Goal: Navigation & Orientation: Understand site structure

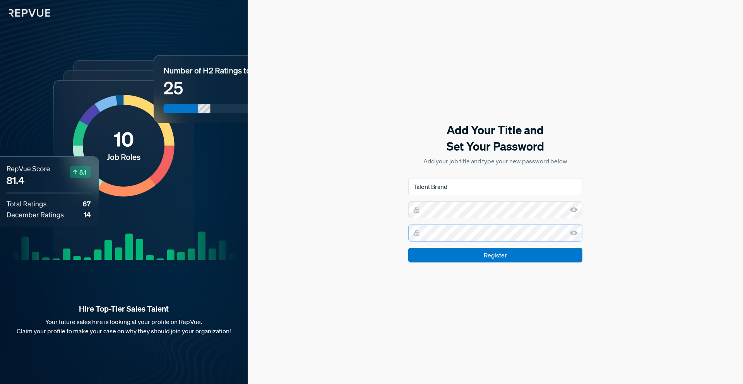
click at [408, 248] on input "Register" at bounding box center [495, 255] width 174 height 15
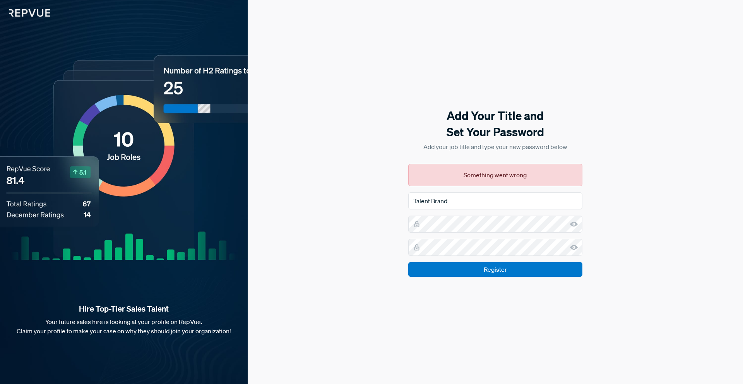
click at [572, 225] on use at bounding box center [574, 223] width 8 height 5
click at [573, 247] on icon at bounding box center [574, 248] width 8 height 8
click at [462, 273] on input "Register" at bounding box center [495, 269] width 174 height 15
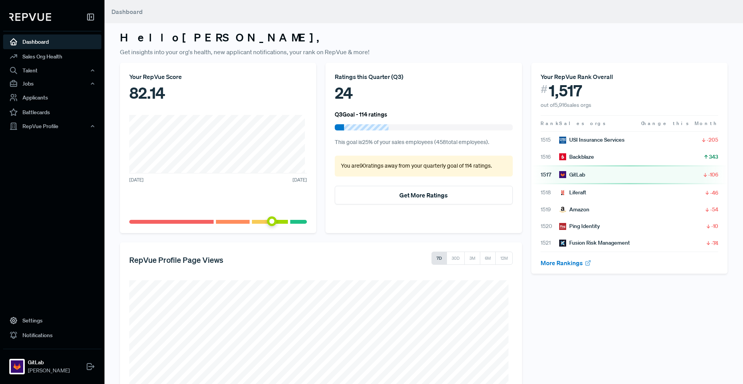
scroll to position [108, 0]
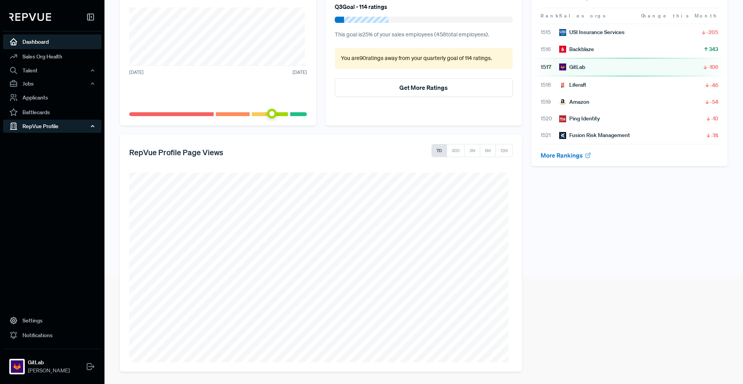
click at [76, 129] on div "RepVue Profile" at bounding box center [52, 126] width 98 height 13
click at [66, 142] on link "Profile Overview" at bounding box center [63, 145] width 98 height 20
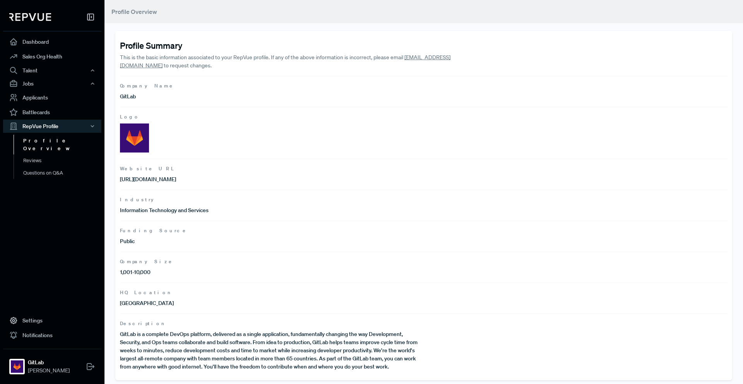
click at [186, 135] on article "Logo" at bounding box center [424, 133] width 608 height 52
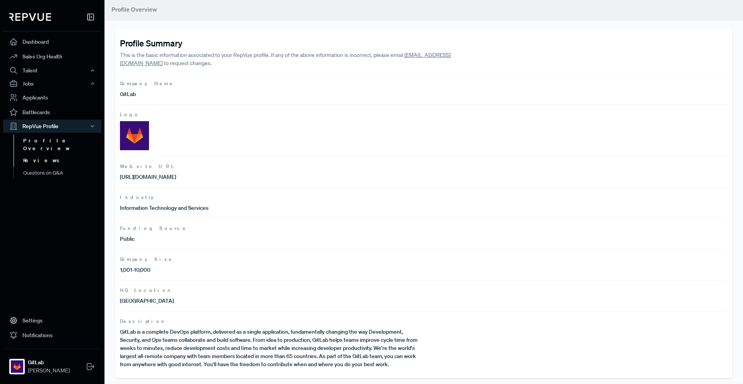
click at [27, 156] on link "Reviews" at bounding box center [63, 160] width 98 height 12
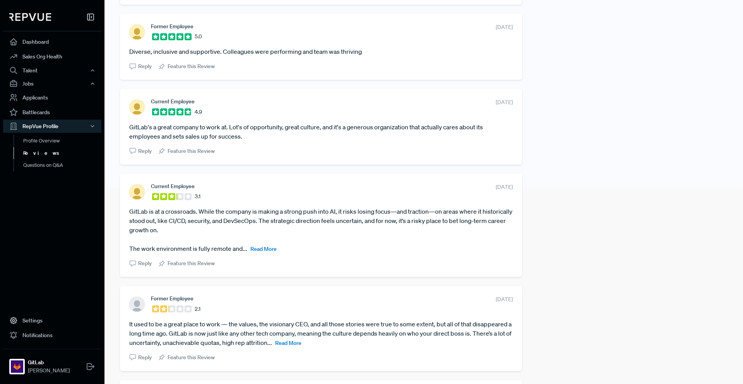
scroll to position [242, 0]
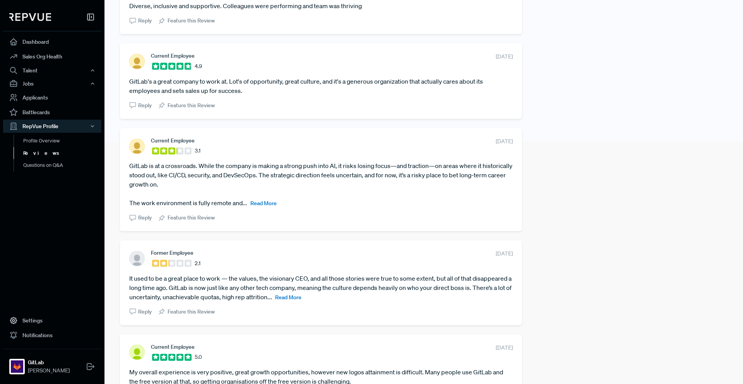
click at [302, 298] on span "Read More" at bounding box center [288, 297] width 26 height 7
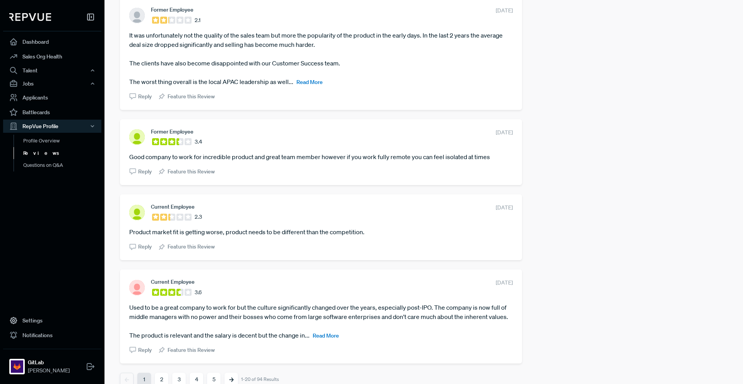
scroll to position [1660, 0]
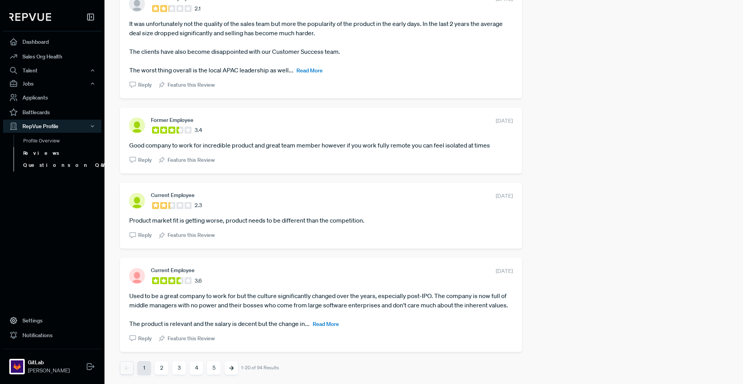
click at [46, 169] on link "Questions on Q&A" at bounding box center [63, 165] width 98 height 12
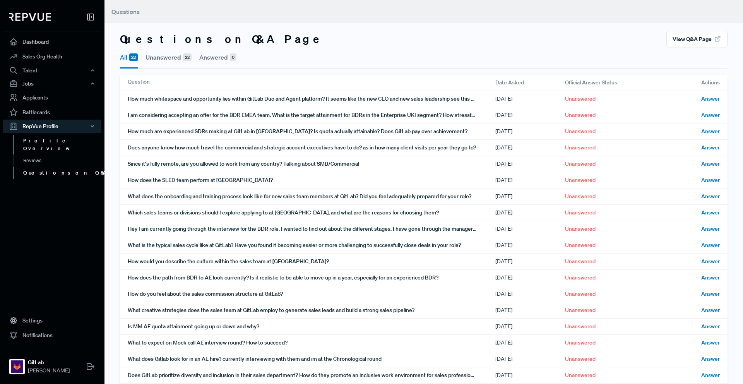
click at [57, 146] on link "Profile Overview" at bounding box center [63, 145] width 98 height 20
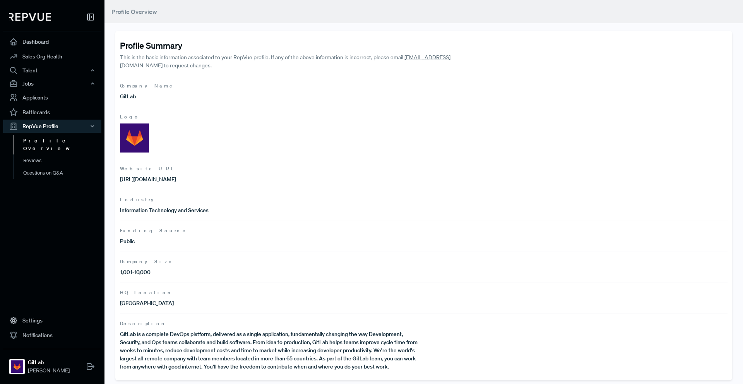
scroll to position [2, 0]
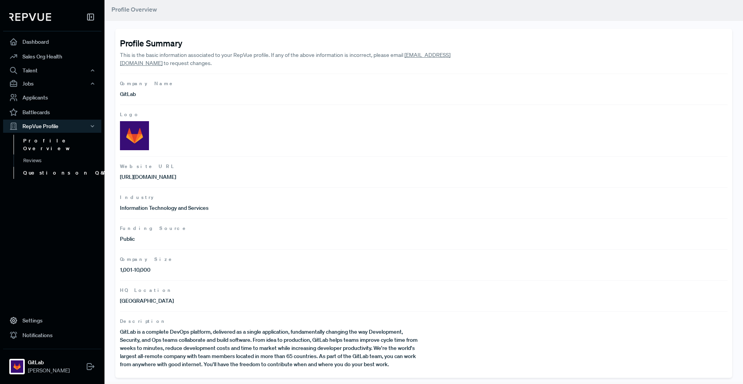
click at [60, 167] on link "Questions on Q&A" at bounding box center [63, 173] width 98 height 12
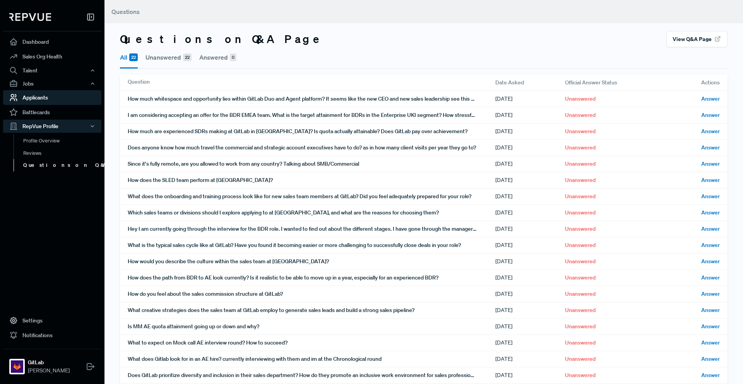
click at [40, 103] on link "Applicants" at bounding box center [52, 97] width 98 height 15
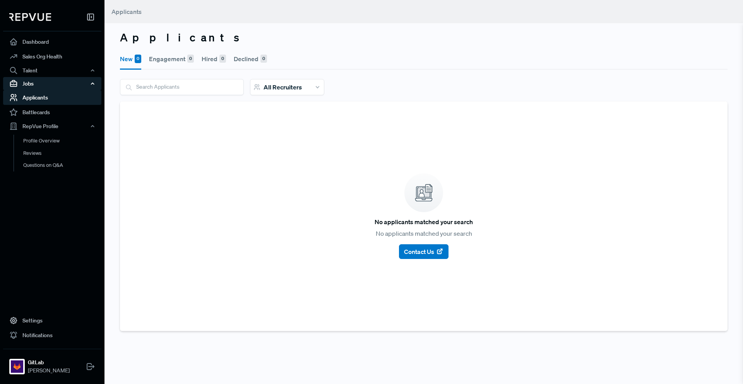
click at [57, 81] on div "Jobs" at bounding box center [52, 83] width 98 height 13
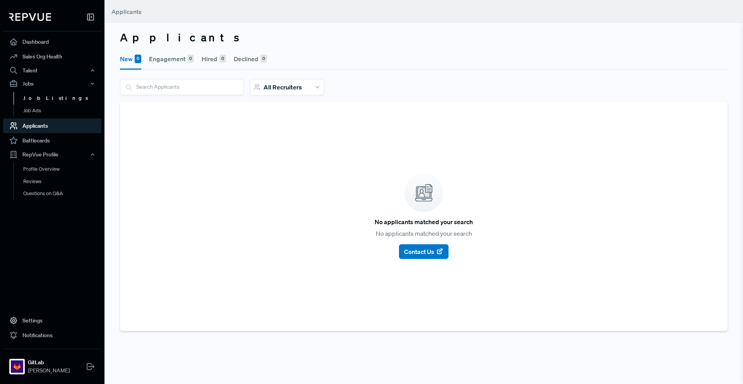
click at [55, 99] on link "Job Listings" at bounding box center [63, 98] width 98 height 12
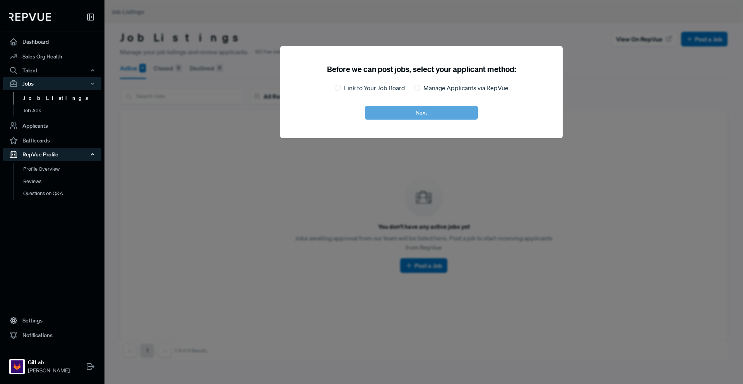
click at [48, 153] on div "RepVue Profile" at bounding box center [52, 154] width 98 height 13
click at [50, 154] on div "RepVue Profile" at bounding box center [52, 154] width 98 height 13
click at [48, 166] on link "Profile Overview" at bounding box center [63, 173] width 98 height 20
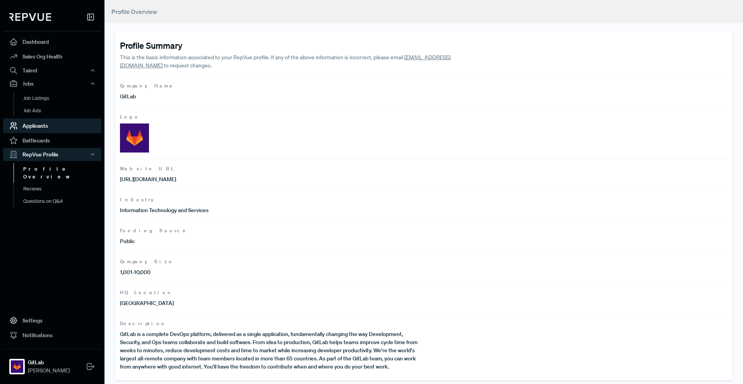
click at [43, 126] on link "Applicants" at bounding box center [52, 125] width 98 height 15
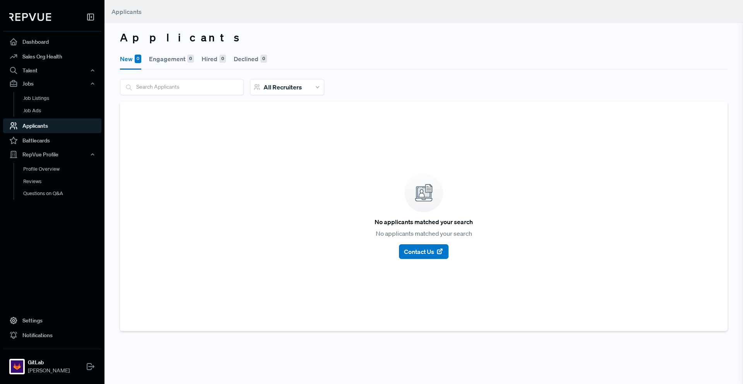
click at [171, 57] on button "Engagement 0" at bounding box center [171, 59] width 45 height 22
click at [53, 96] on link "Job Listings" at bounding box center [63, 98] width 98 height 12
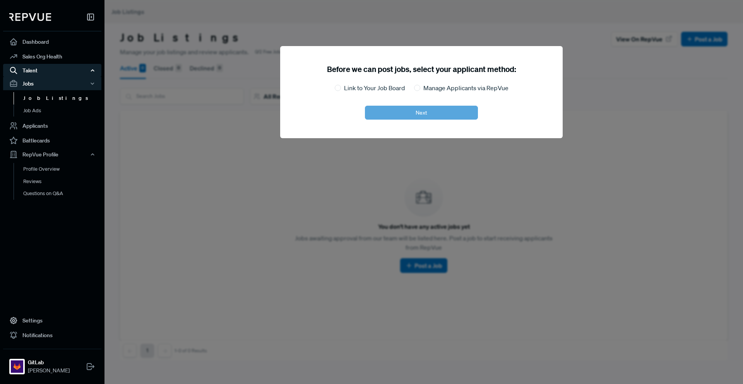
click at [40, 72] on div "Talent" at bounding box center [52, 70] width 98 height 13
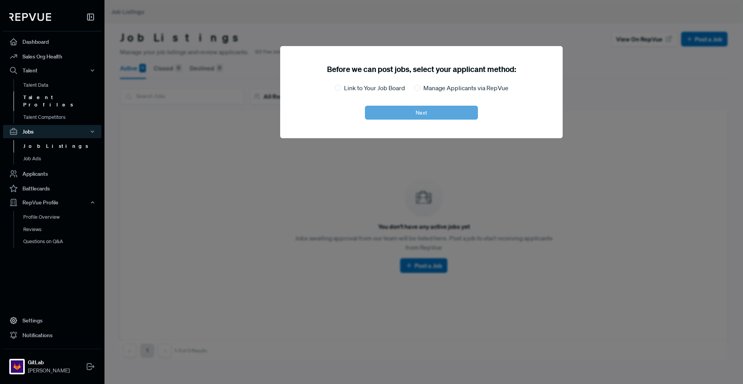
click at [56, 95] on link "Talent Profiles" at bounding box center [63, 101] width 98 height 20
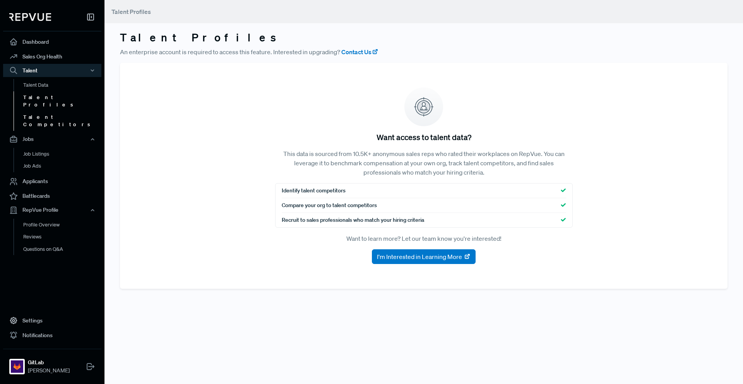
click at [55, 111] on link "Talent Competitors" at bounding box center [63, 121] width 98 height 20
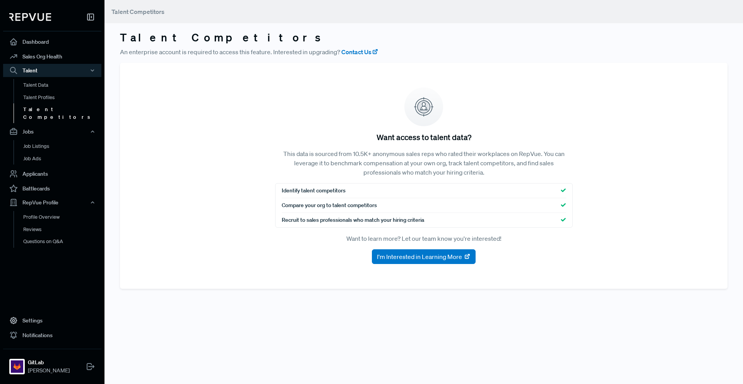
click at [33, 14] on img at bounding box center [30, 17] width 42 height 8
click at [30, 44] on link "Dashboard" at bounding box center [52, 41] width 98 height 15
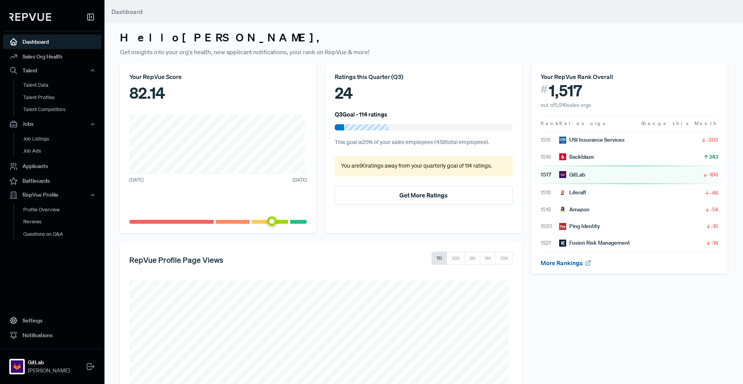
click at [554, 265] on article "More Rankings" at bounding box center [630, 263] width 178 height 22
click at [554, 259] on link "More Rankings" at bounding box center [566, 263] width 51 height 8
click at [455, 79] on div "Ratings this Quarter ( Q3 )" at bounding box center [424, 76] width 178 height 9
click at [560, 209] on img at bounding box center [562, 209] width 7 height 7
click at [565, 263] on link "More Rankings" at bounding box center [566, 263] width 51 height 8
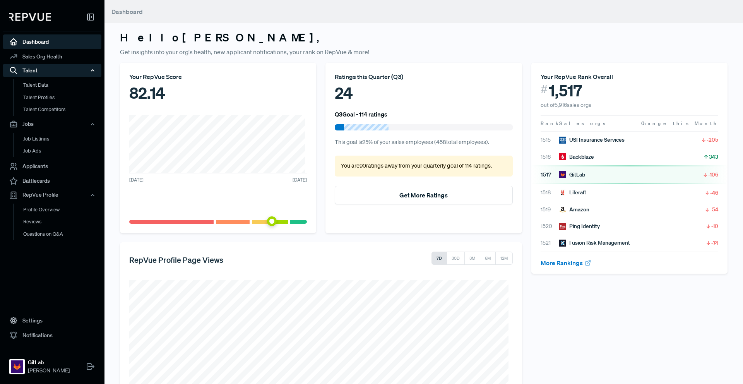
click at [48, 64] on div "Talent" at bounding box center [52, 70] width 98 height 13
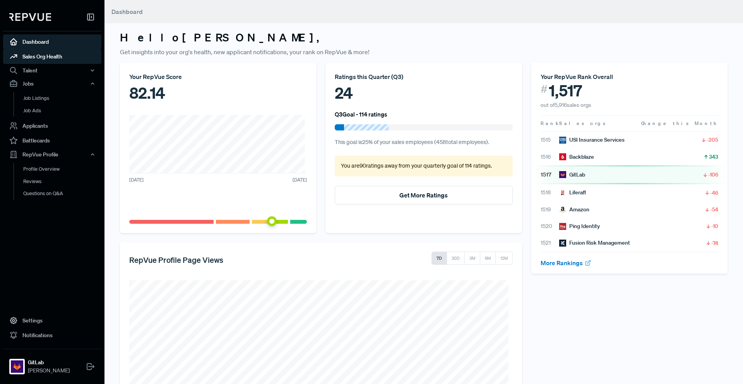
click at [48, 58] on link "Sales Org Health" at bounding box center [52, 56] width 98 height 15
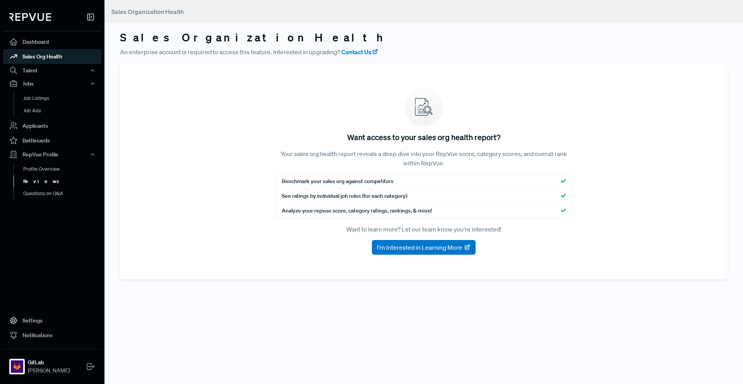
click at [61, 177] on link "Reviews" at bounding box center [63, 181] width 98 height 12
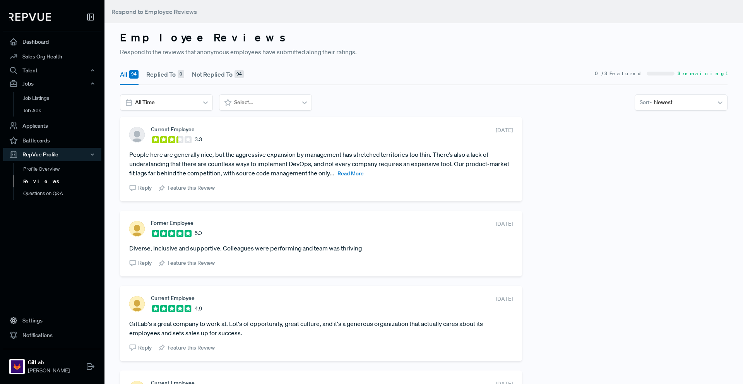
click at [57, 175] on link "Reviews" at bounding box center [63, 181] width 98 height 12
click at [47, 169] on link "Profile Overview" at bounding box center [63, 173] width 98 height 20
